Goal: Transaction & Acquisition: Subscribe to service/newsletter

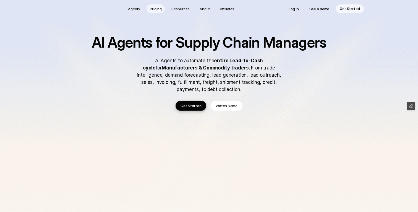
click at [158, 10] on p "Pricing" at bounding box center [156, 9] width 12 height 6
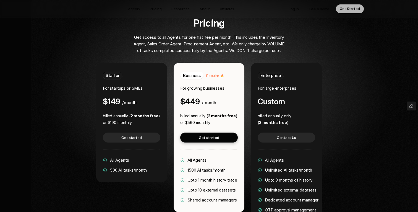
scroll to position [1049, 0]
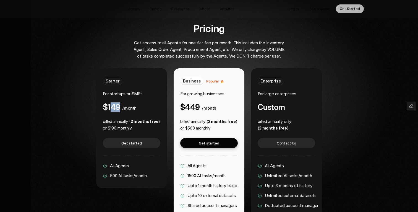
drag, startPoint x: 109, startPoint y: 90, endPoint x: 121, endPoint y: 91, distance: 12.5
click at [121, 102] on div "$149 /month" at bounding box center [120, 106] width 34 height 9
click at [110, 102] on h4 "$149" at bounding box center [111, 106] width 17 height 9
drag, startPoint x: 108, startPoint y: 90, endPoint x: 123, endPoint y: 90, distance: 15.5
click at [123, 102] on div "$149 /month" at bounding box center [120, 106] width 34 height 9
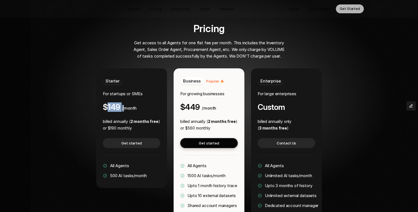
click at [108, 102] on h4 "$149" at bounding box center [111, 106] width 17 height 9
drag, startPoint x: 108, startPoint y: 91, endPoint x: 118, endPoint y: 91, distance: 10.5
click at [118, 102] on h4 "$149" at bounding box center [111, 106] width 17 height 9
